Goal: Information Seeking & Learning: Learn about a topic

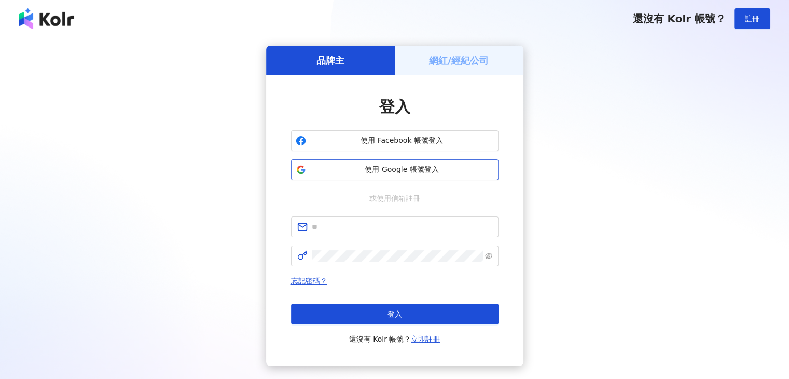
click at [365, 171] on span "使用 Google 帳號登入" at bounding box center [402, 169] width 184 height 10
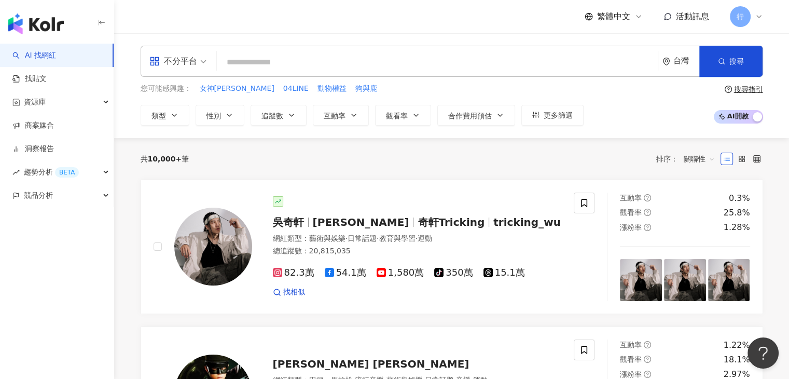
paste input "***"
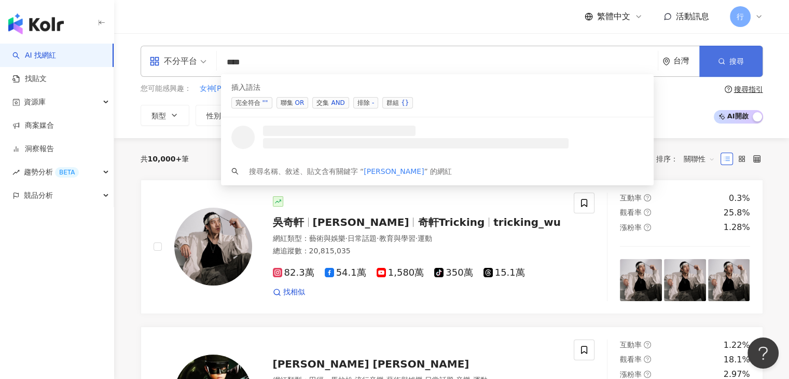
type input "***"
click at [722, 70] on button "搜尋" at bounding box center [730, 61] width 63 height 31
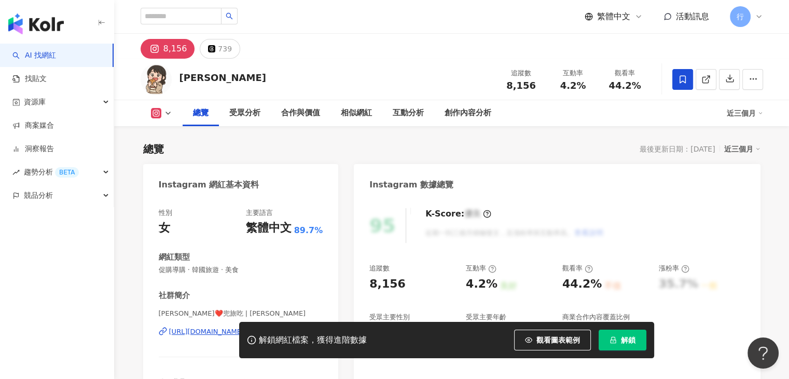
scroll to position [156, 0]
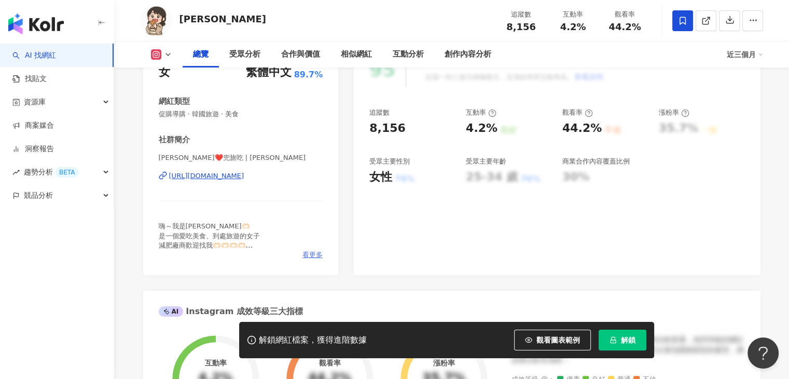
click at [306, 256] on span "看更多" at bounding box center [312, 254] width 20 height 9
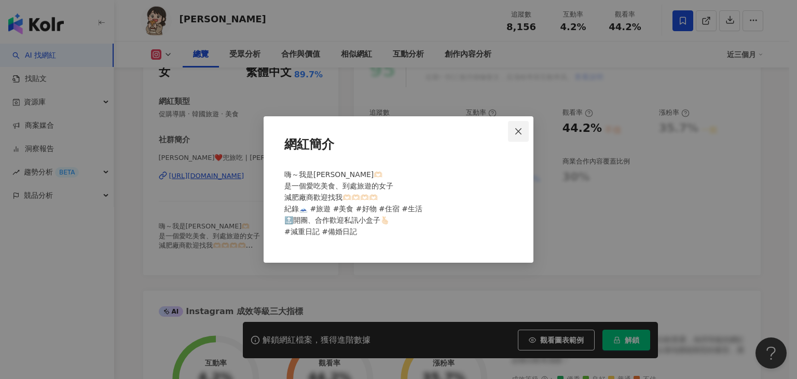
click at [519, 130] on icon "close" at bounding box center [518, 131] width 8 height 8
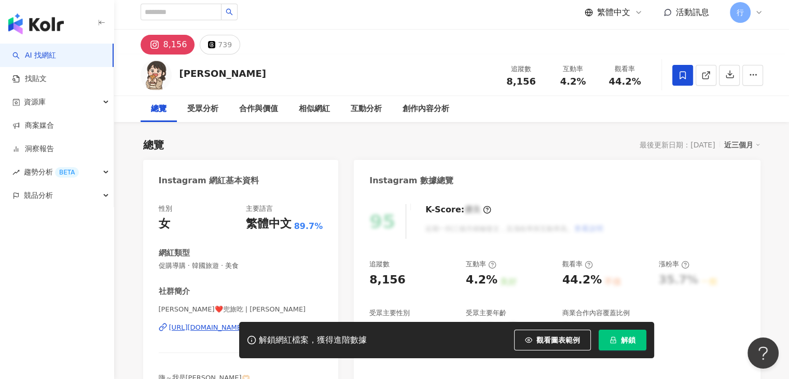
scroll to position [0, 0]
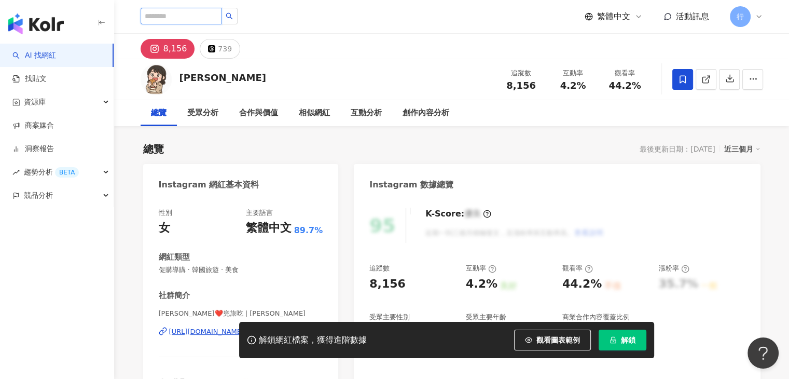
click at [215, 15] on input "search" at bounding box center [181, 16] width 81 height 17
paste input "***"
type input "***"
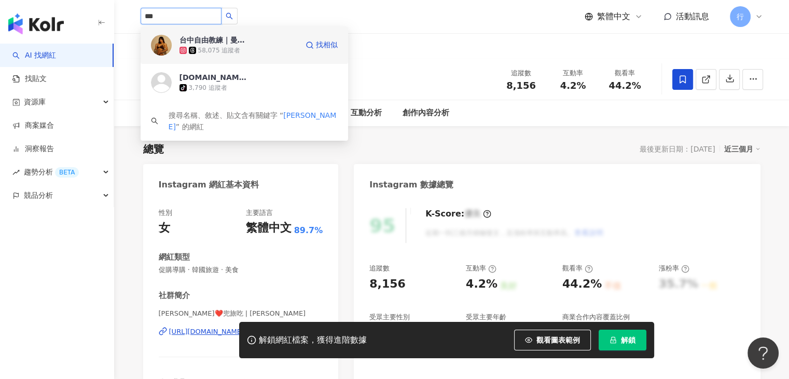
click at [237, 37] on div "台中自由教練｜曼曼練｜[PERSON_NAME]吃" at bounding box center [212, 40] width 67 height 10
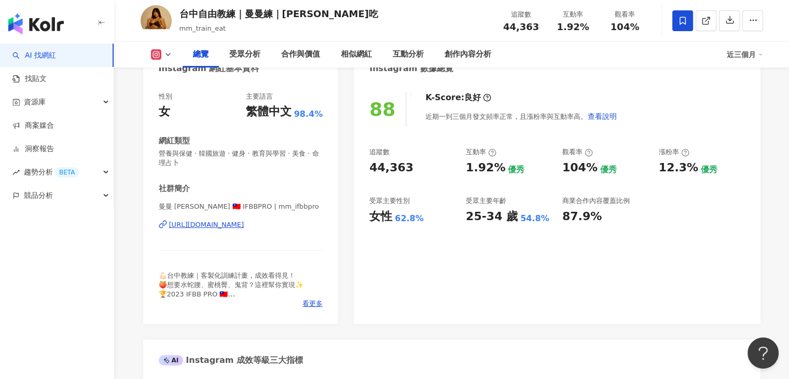
scroll to position [156, 0]
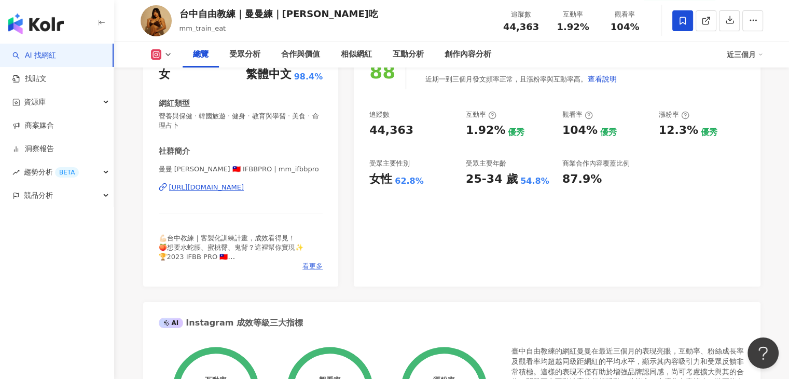
click at [309, 264] on span "看更多" at bounding box center [312, 265] width 20 height 9
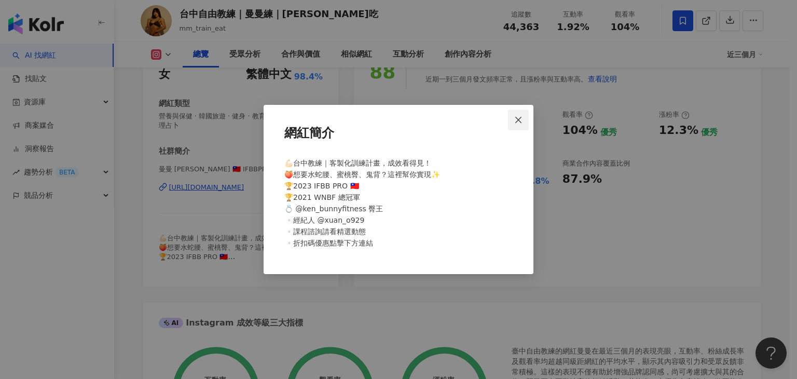
click at [524, 118] on span "Close" at bounding box center [518, 120] width 21 height 8
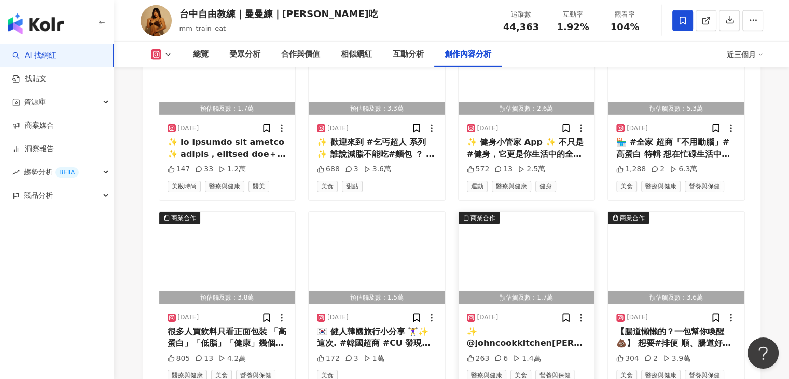
scroll to position [3579, 0]
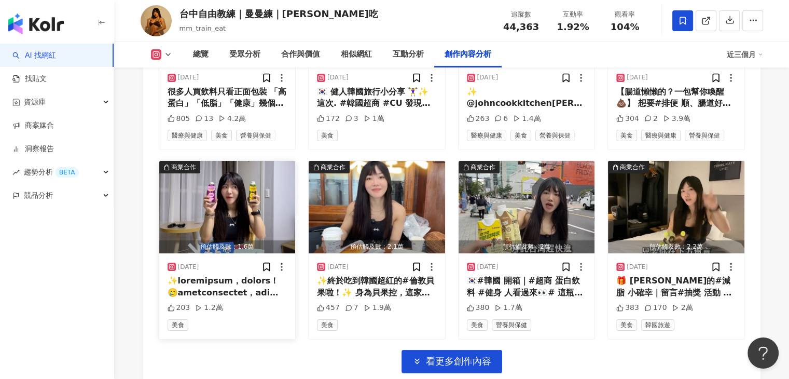
click at [286, 194] on img "button" at bounding box center [227, 207] width 136 height 92
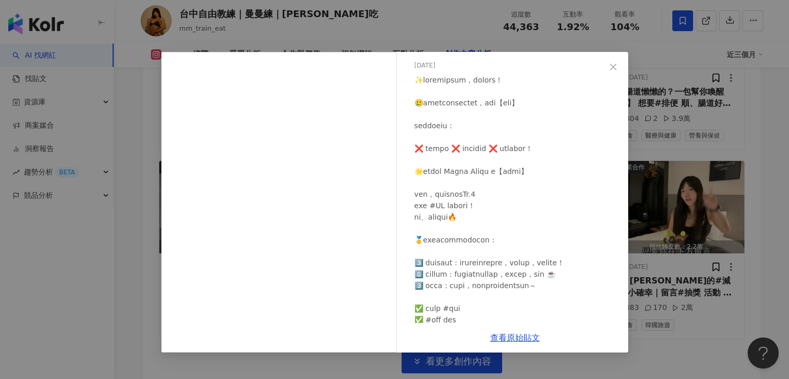
scroll to position [104, 0]
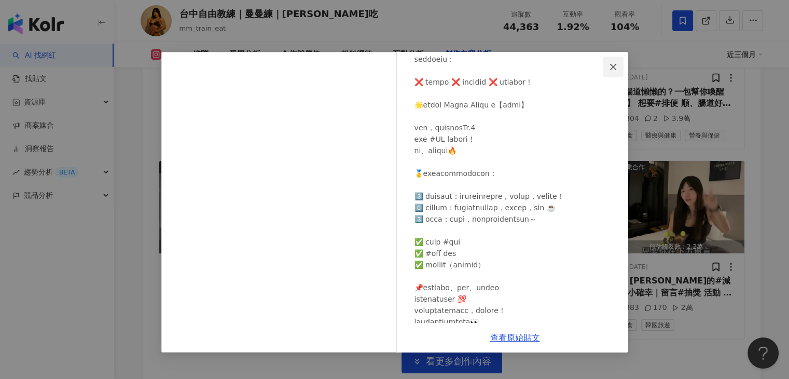
click at [615, 67] on icon "close" at bounding box center [613, 67] width 8 height 8
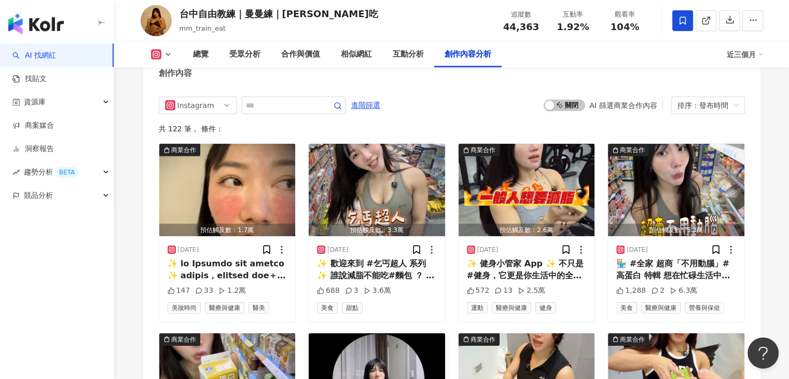
scroll to position [3216, 0]
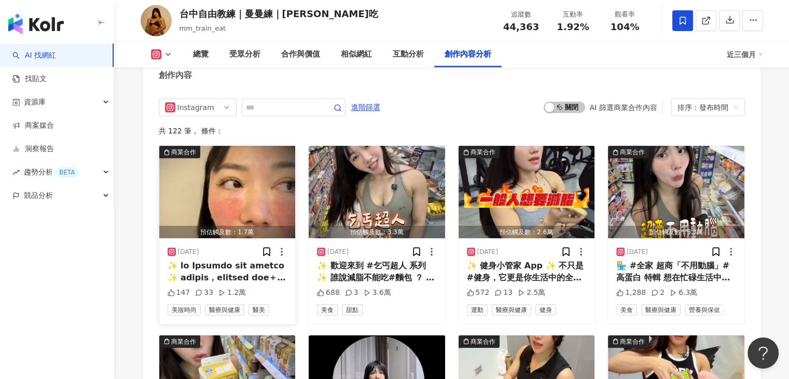
click at [273, 163] on img "button" at bounding box center [227, 192] width 136 height 92
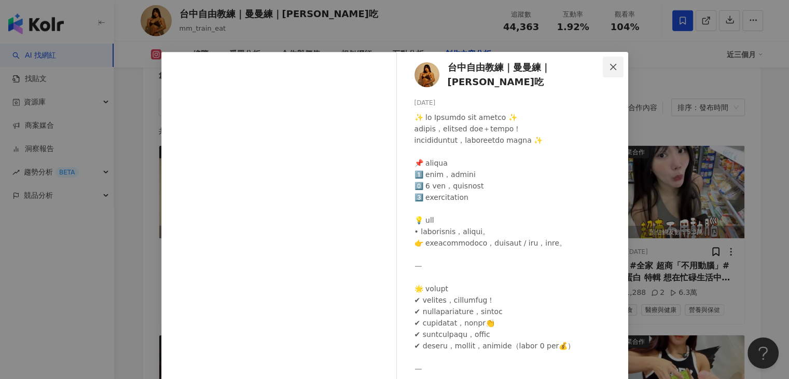
click at [612, 67] on icon "close" at bounding box center [613, 67] width 8 height 8
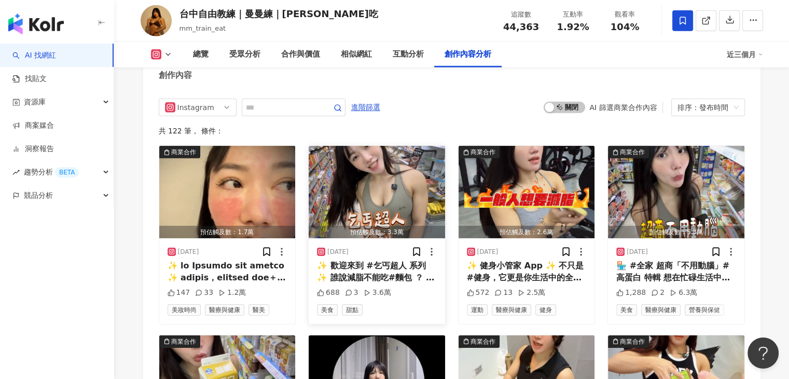
click at [437, 175] on img "button" at bounding box center [377, 192] width 136 height 92
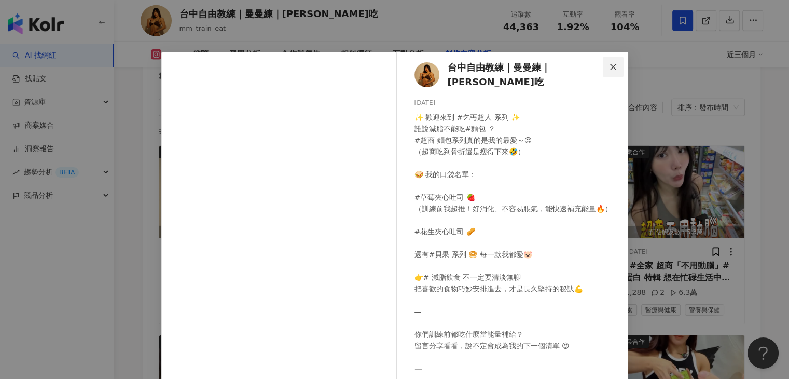
click at [609, 67] on icon "close" at bounding box center [613, 67] width 8 height 8
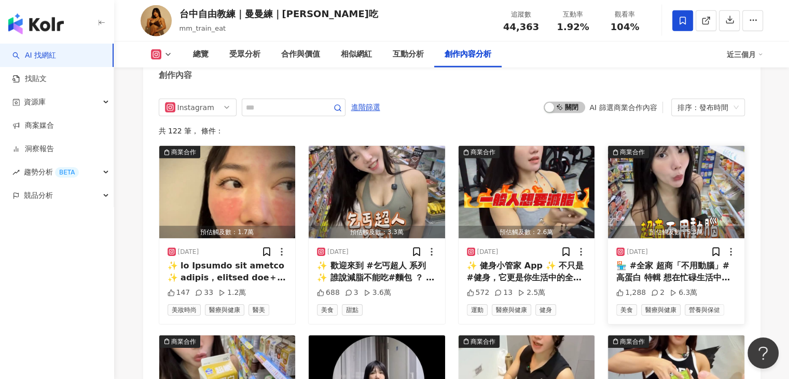
click at [676, 160] on img "button" at bounding box center [676, 192] width 136 height 92
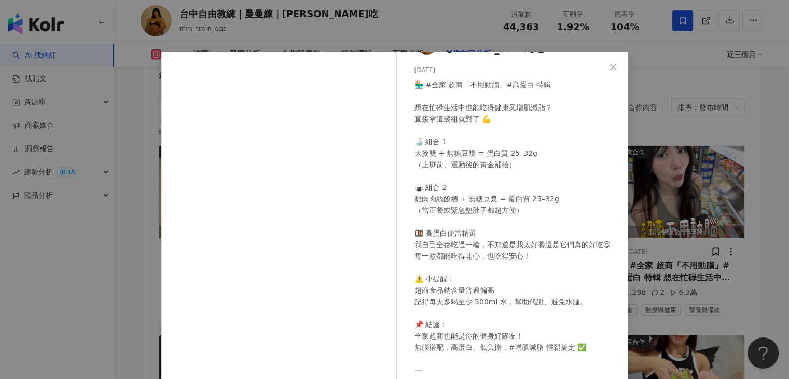
scroll to position [64, 0]
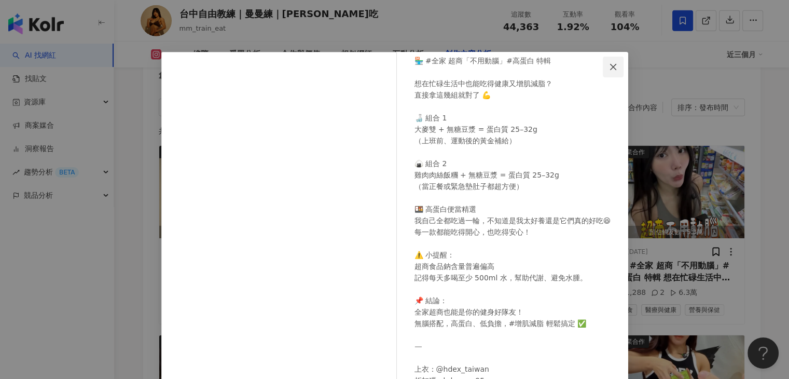
click at [612, 68] on icon "close" at bounding box center [613, 67] width 8 height 8
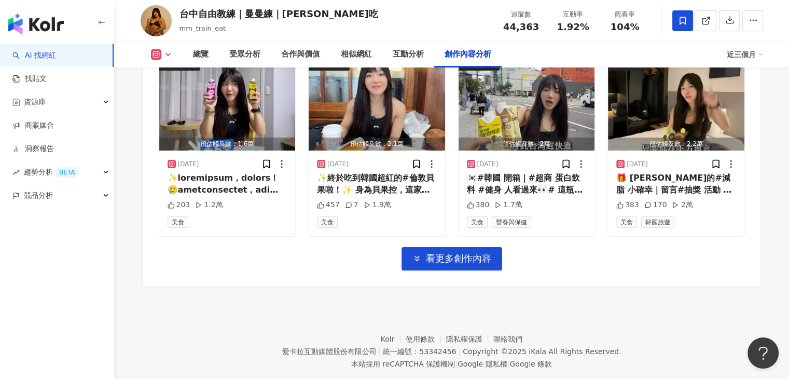
scroll to position [3683, 0]
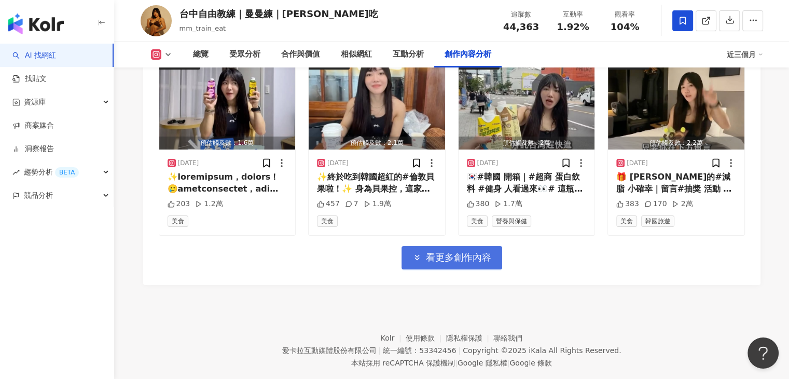
click at [452, 260] on button "看更多創作內容" at bounding box center [452, 257] width 101 height 23
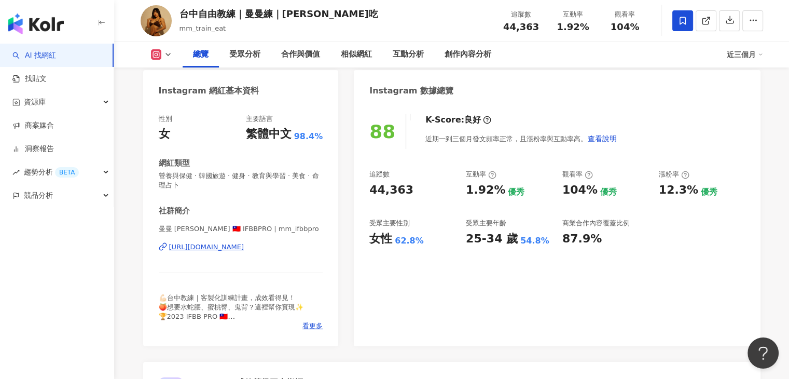
scroll to position [156, 0]
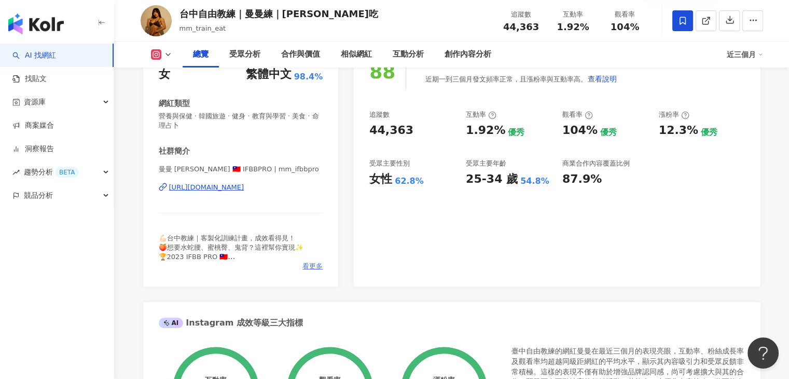
click at [312, 267] on span "看更多" at bounding box center [312, 265] width 20 height 9
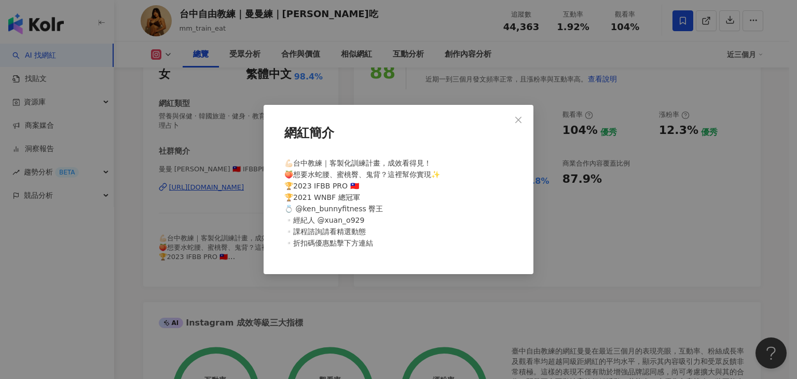
click at [515, 123] on button "Close" at bounding box center [518, 119] width 21 height 21
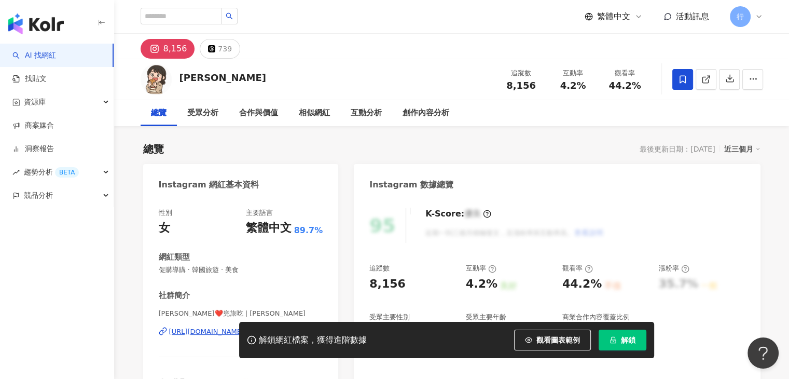
click at [299, 19] on div "台中自由教練｜曼曼練｜曼曼吃 58,075 追蹤者 manchen.wang tiktok-icon 3,790 追蹤者 搜尋名稱、敘述、貼文含有關鍵字 “ …" at bounding box center [452, 16] width 622 height 33
click at [234, 29] on div "台中自由教練｜曼曼練｜曼曼吃 58,075 追蹤者 manchen.wang tiktok-icon 3,790 追蹤者 搜尋名稱、敘述、貼文含有關鍵字 “ …" at bounding box center [452, 16] width 622 height 33
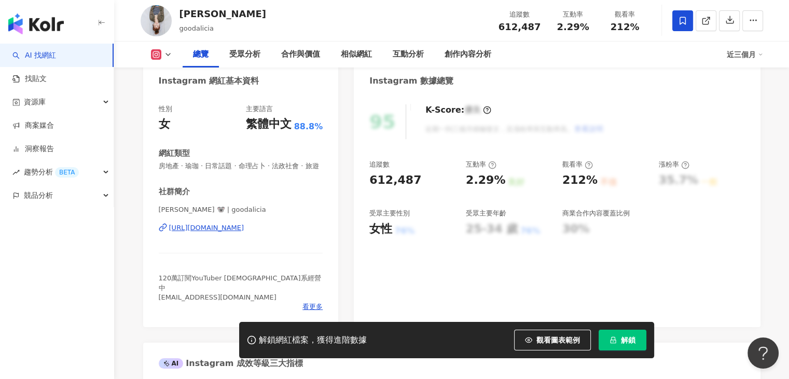
scroll to position [259, 0]
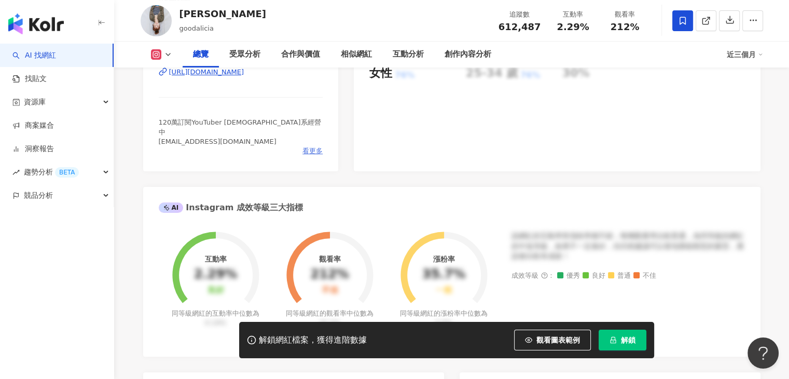
click at [302, 149] on span "看更多" at bounding box center [312, 150] width 20 height 9
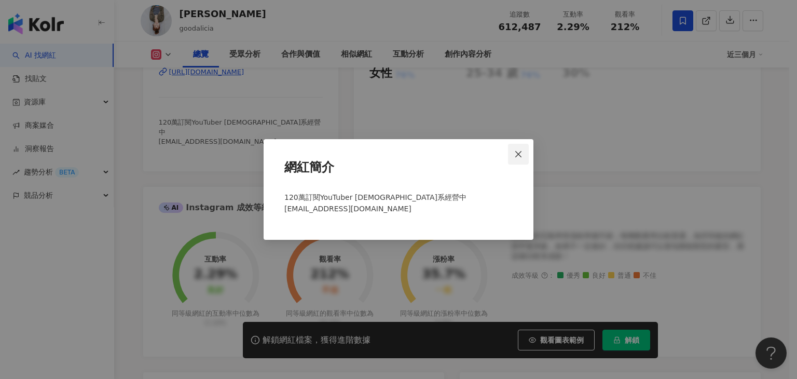
click at [517, 155] on icon "close" at bounding box center [518, 153] width 6 height 6
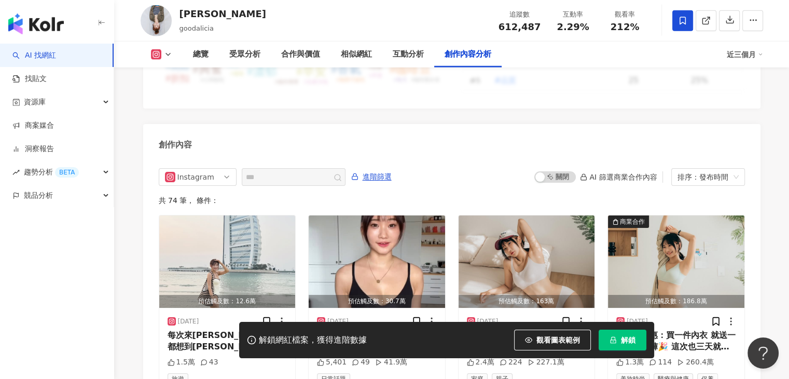
scroll to position [2966, 0]
